Goal: Task Accomplishment & Management: Manage account settings

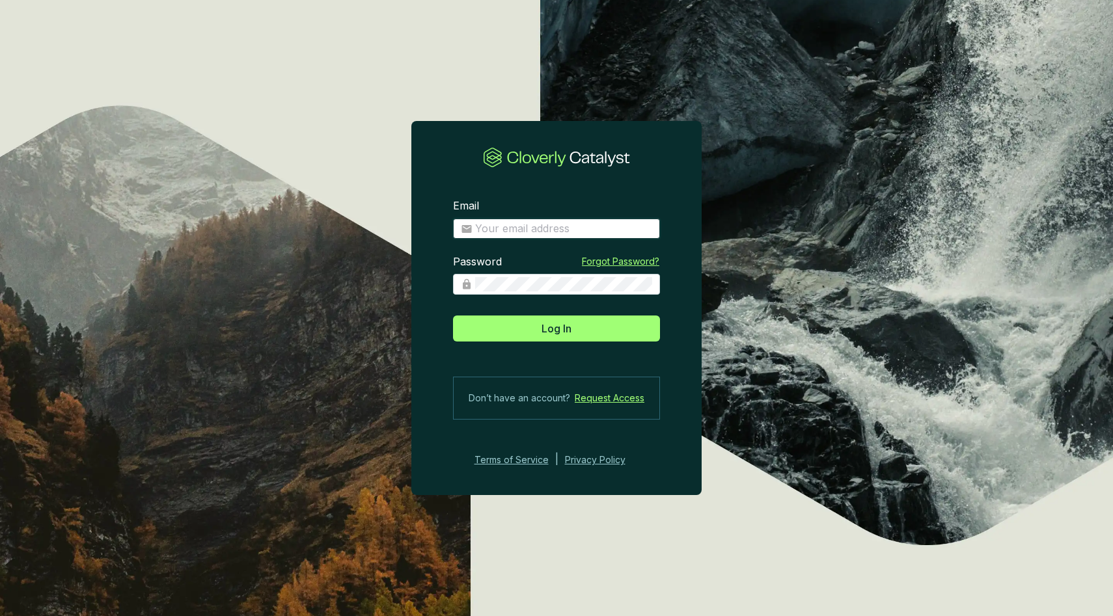
click at [515, 228] on input "Email" at bounding box center [563, 229] width 177 height 14
type input "[EMAIL_ADDRESS][DOMAIN_NAME]"
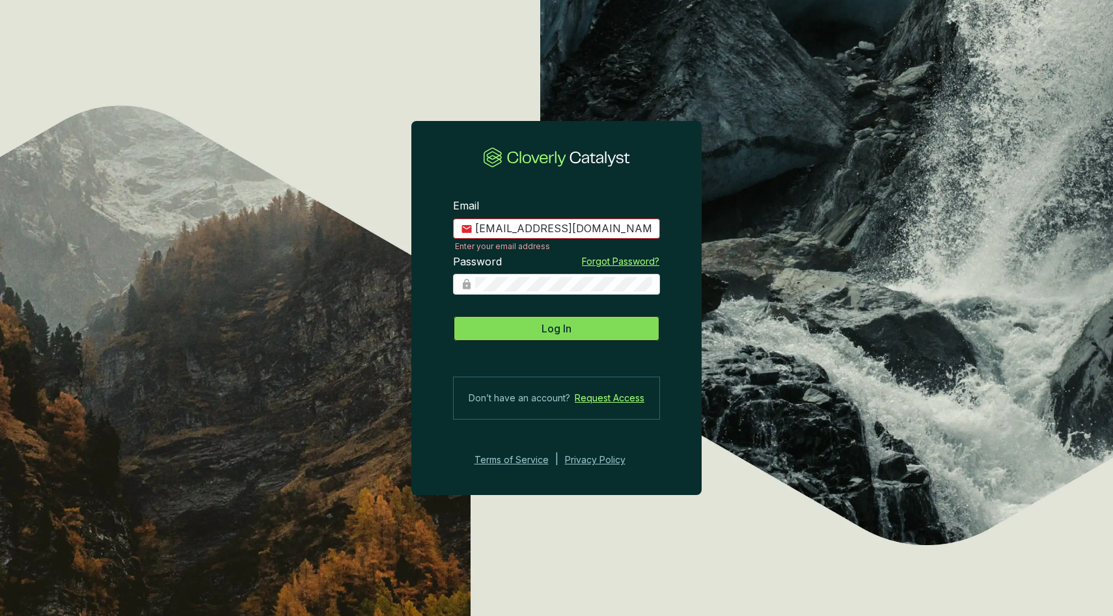
click at [584, 325] on button "Log In" at bounding box center [556, 329] width 207 height 26
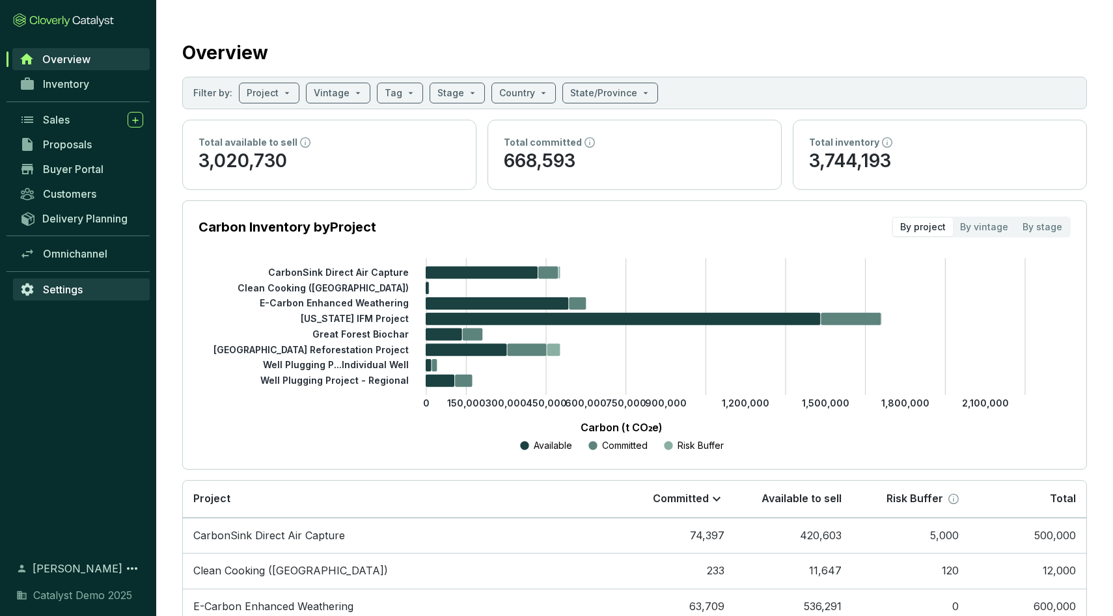
click at [64, 284] on span "Settings" at bounding box center [63, 289] width 40 height 13
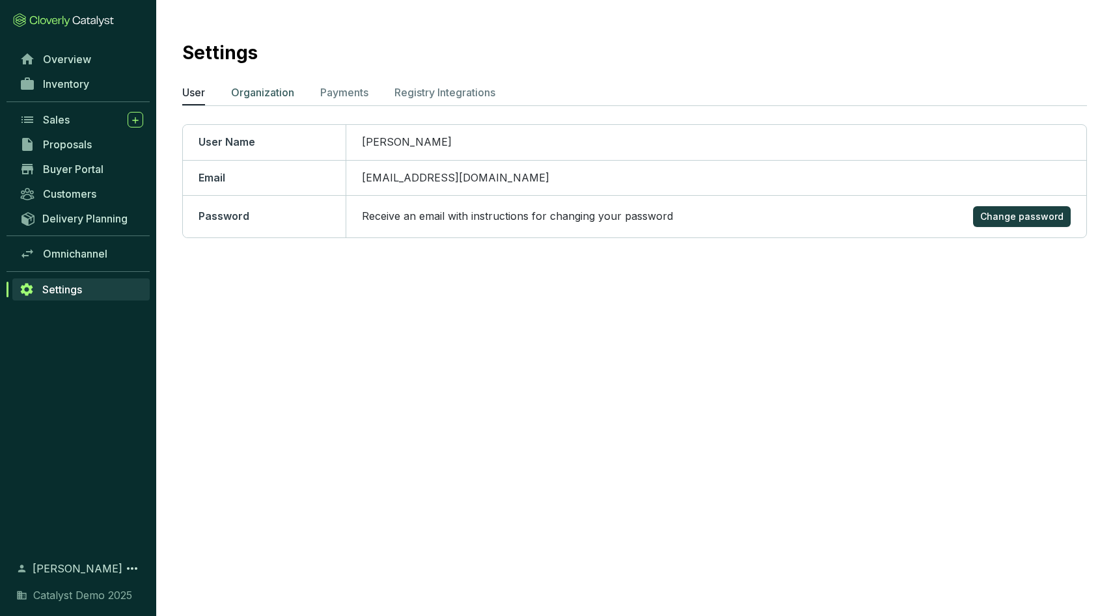
click at [285, 92] on p "Organization" at bounding box center [262, 93] width 63 height 16
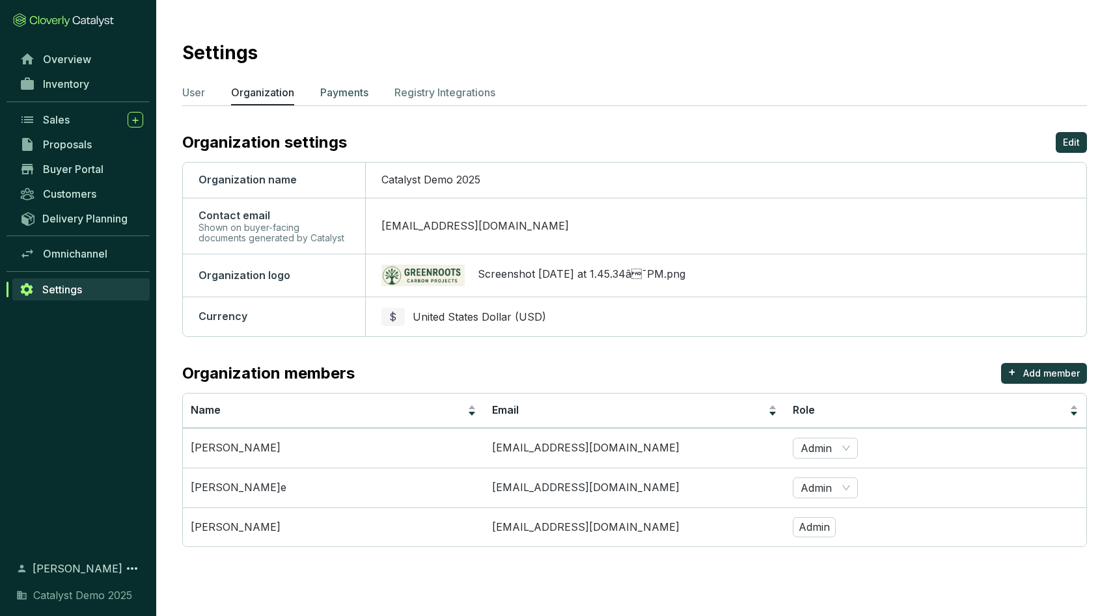
click at [349, 87] on p "Payments" at bounding box center [344, 93] width 48 height 16
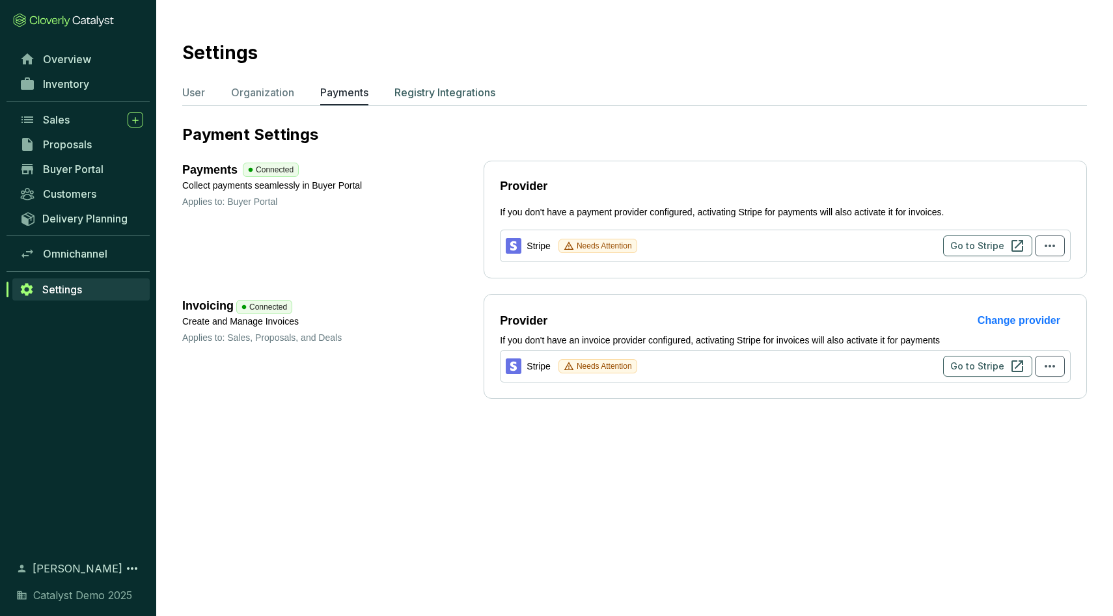
click at [451, 95] on p "Registry Integrations" at bounding box center [444, 93] width 101 height 16
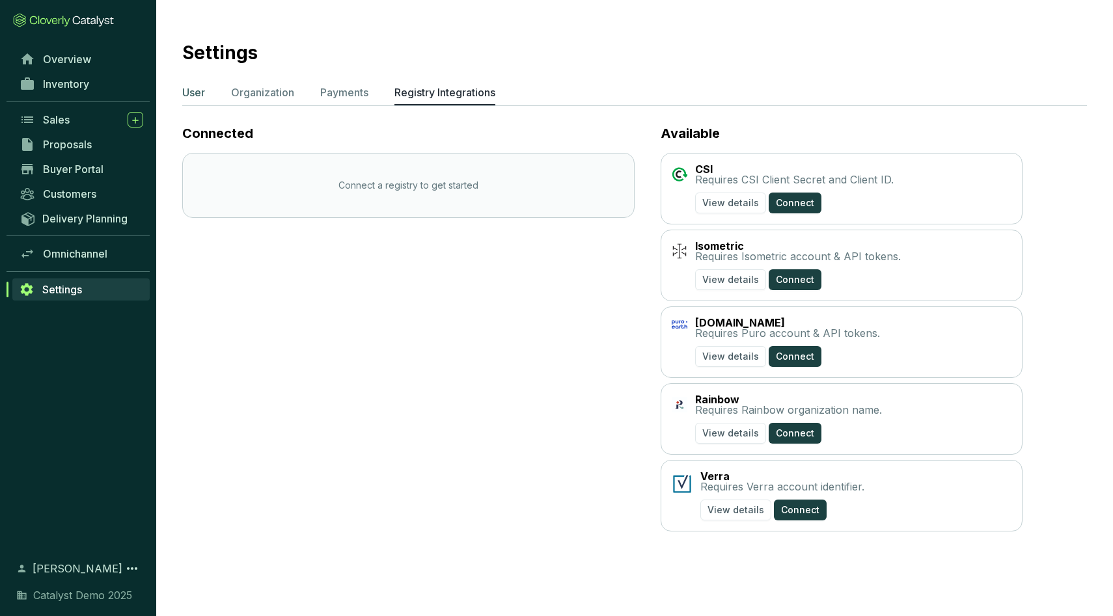
click at [191, 97] on p "User" at bounding box center [193, 93] width 23 height 16
